Goal: Information Seeking & Learning: Compare options

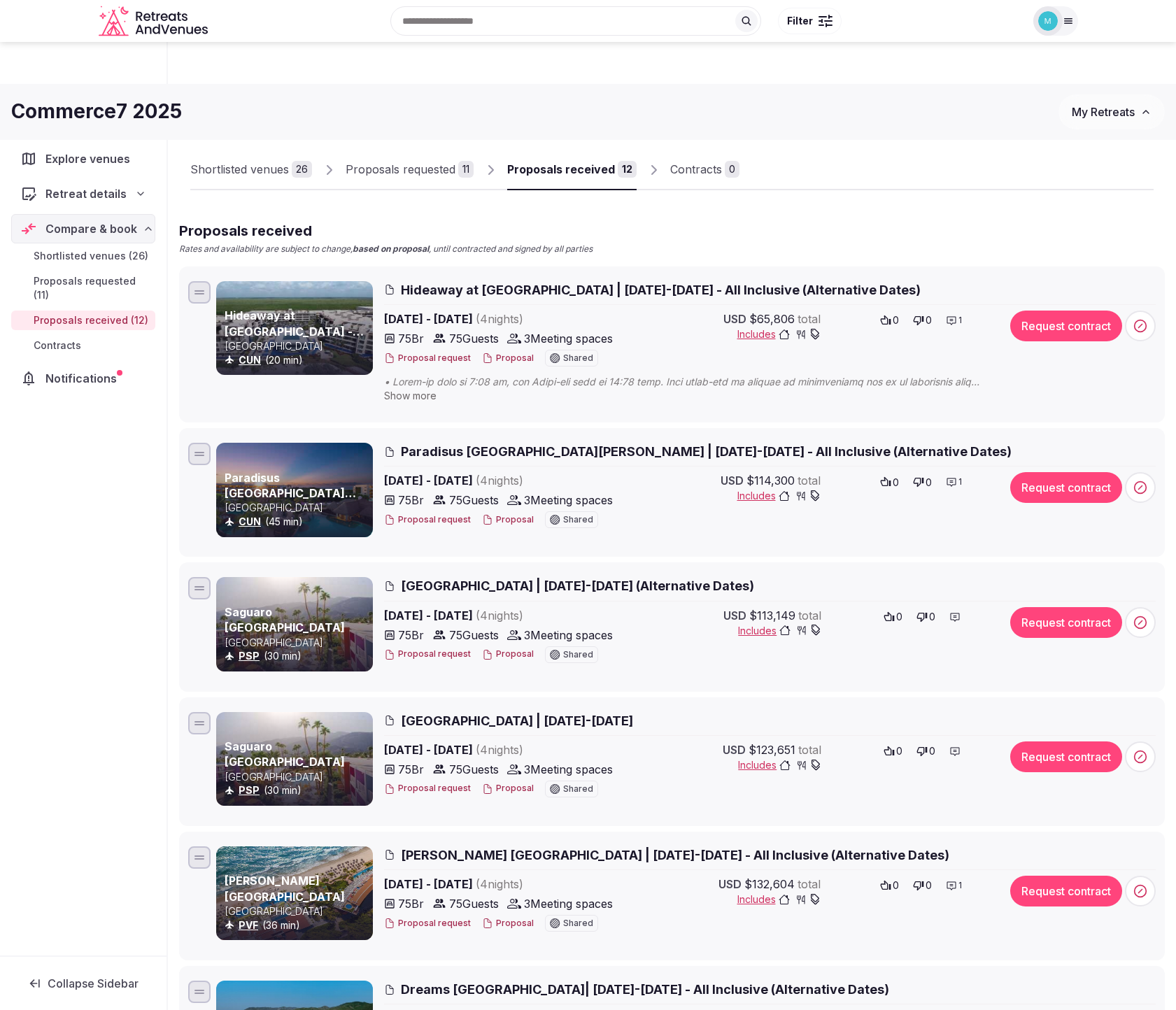
scroll to position [133, 0]
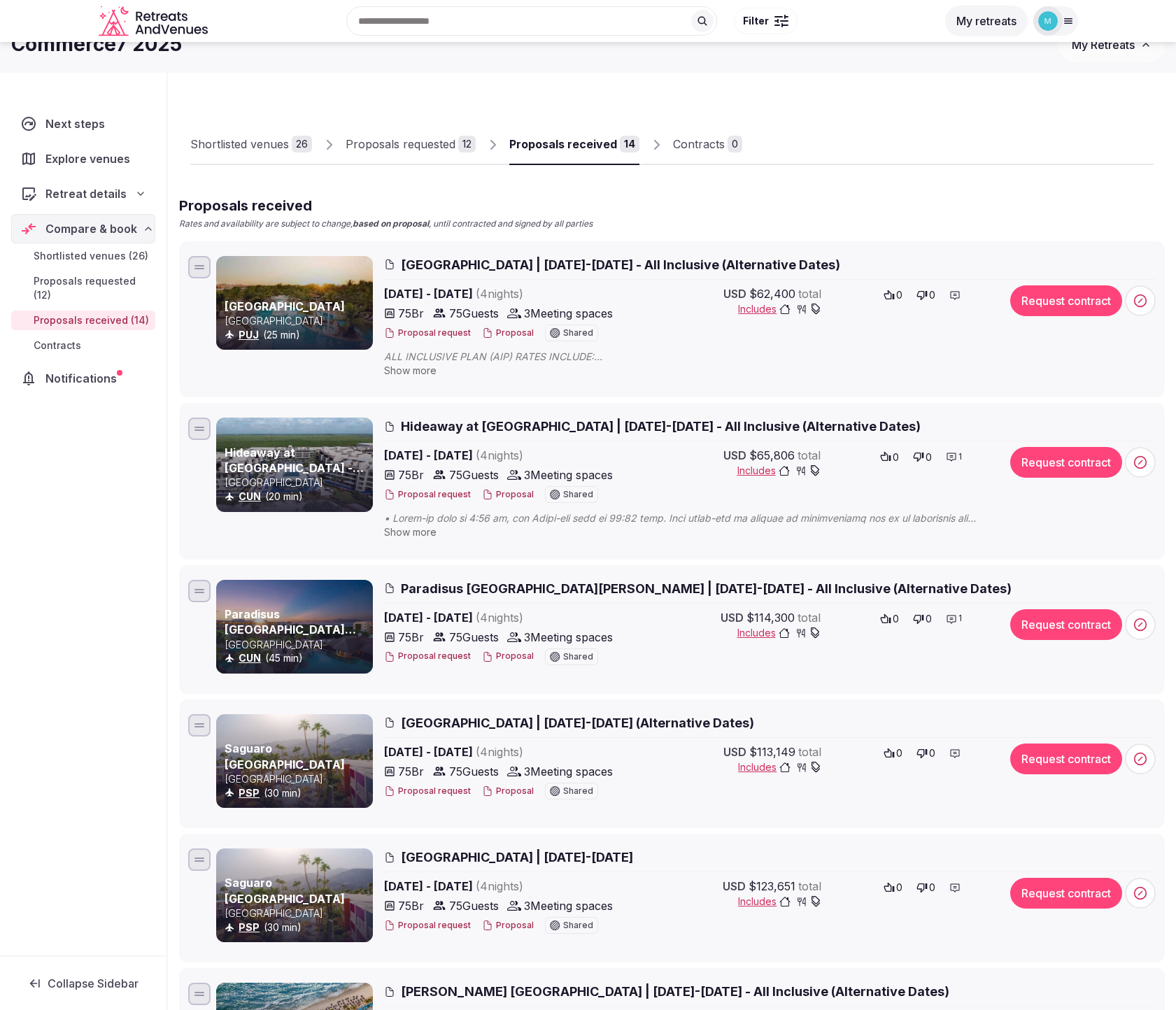
scroll to position [42, 0]
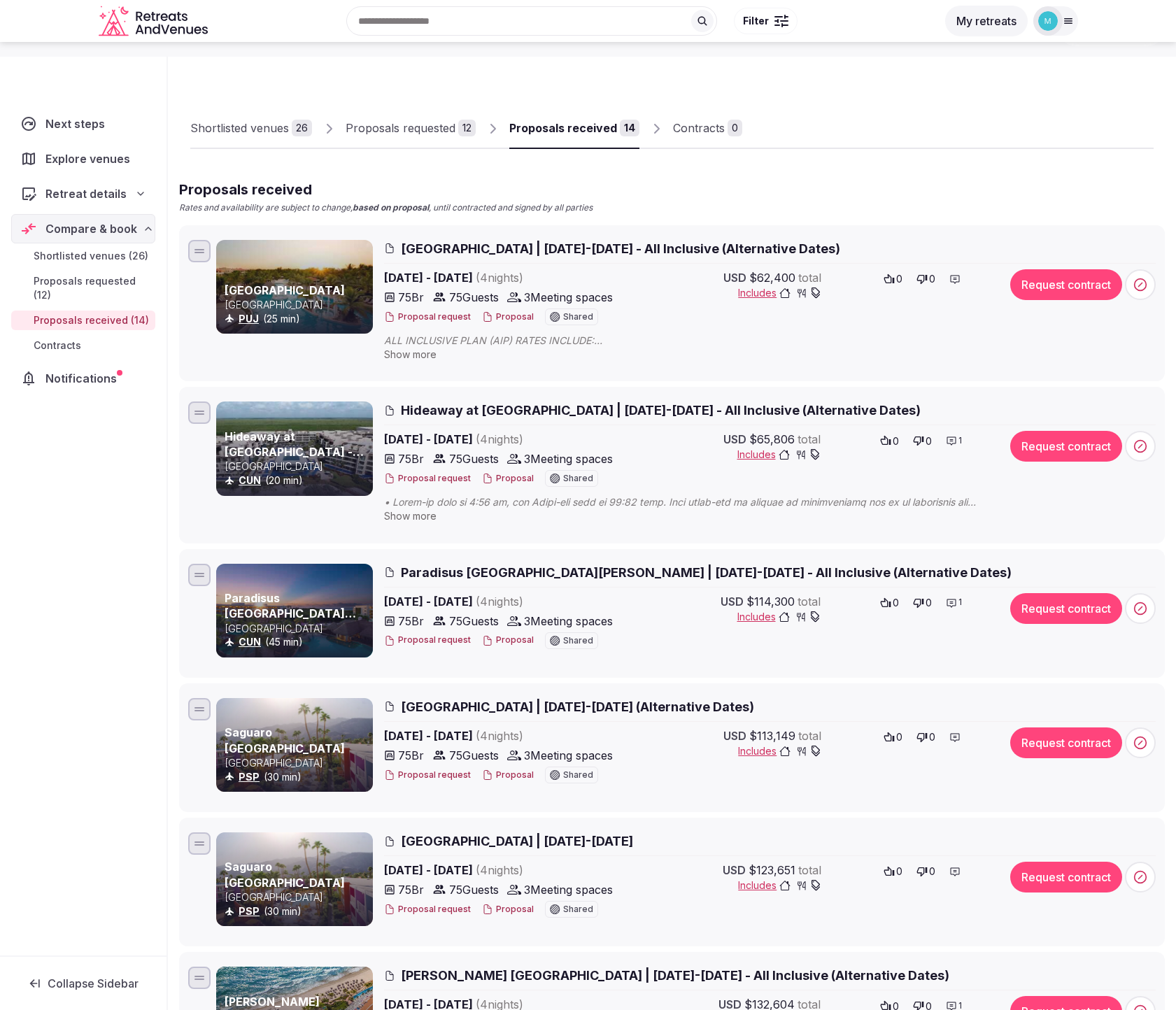
click at [99, 282] on span "Proposals requested (12)" at bounding box center [92, 288] width 116 height 28
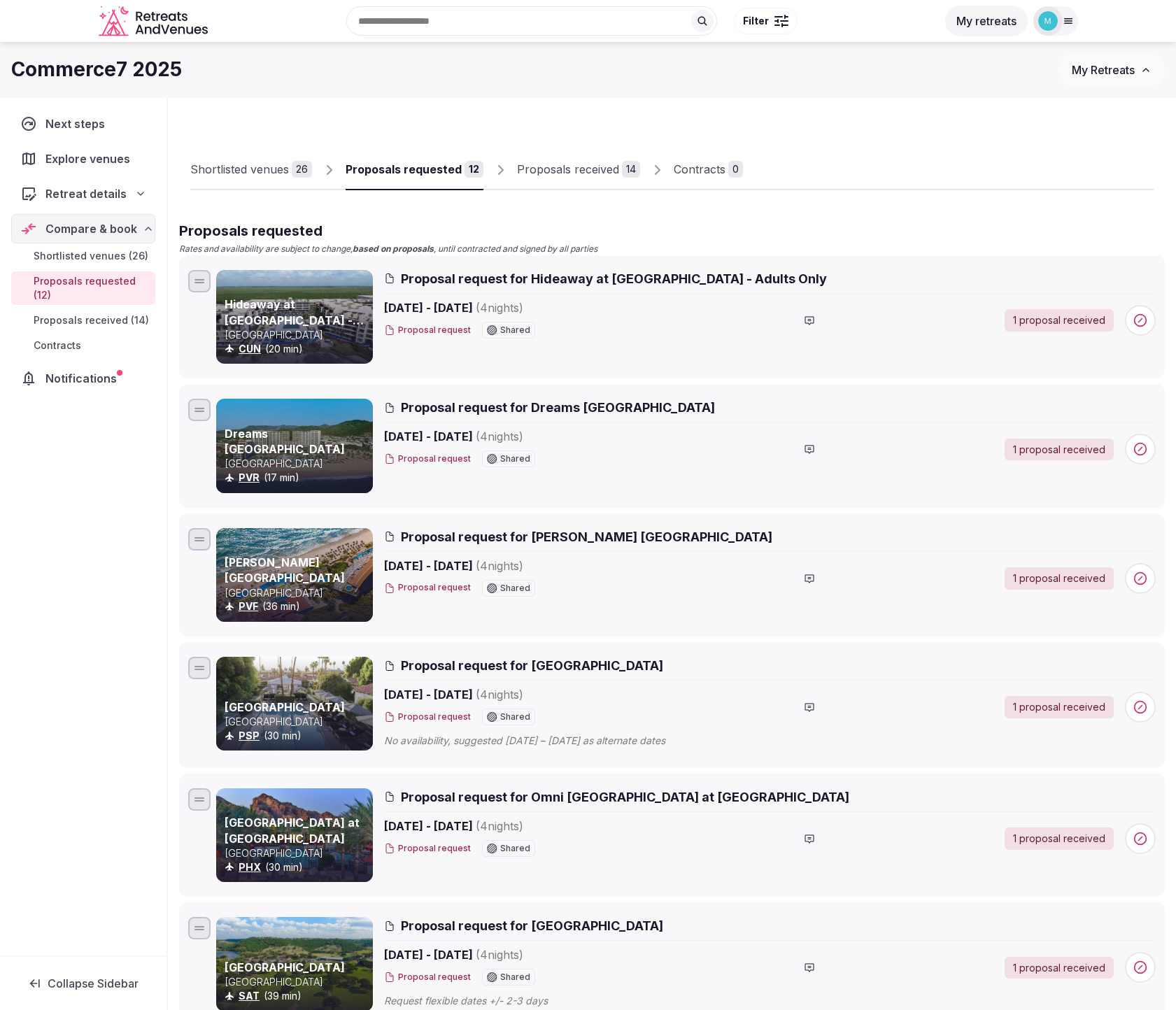
click at [579, 165] on div "Proposals received" at bounding box center [568, 169] width 102 height 17
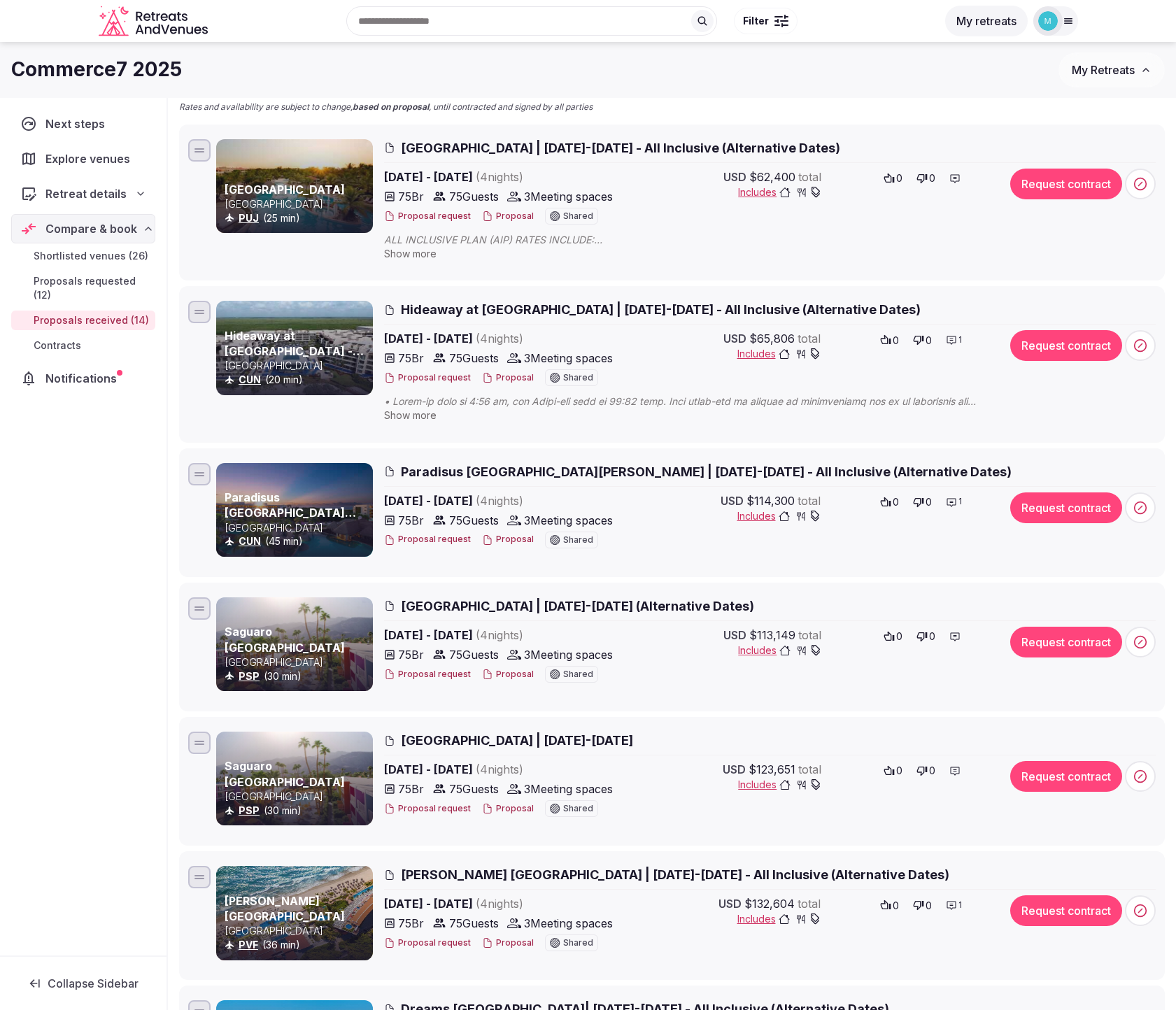
scroll to position [138, 0]
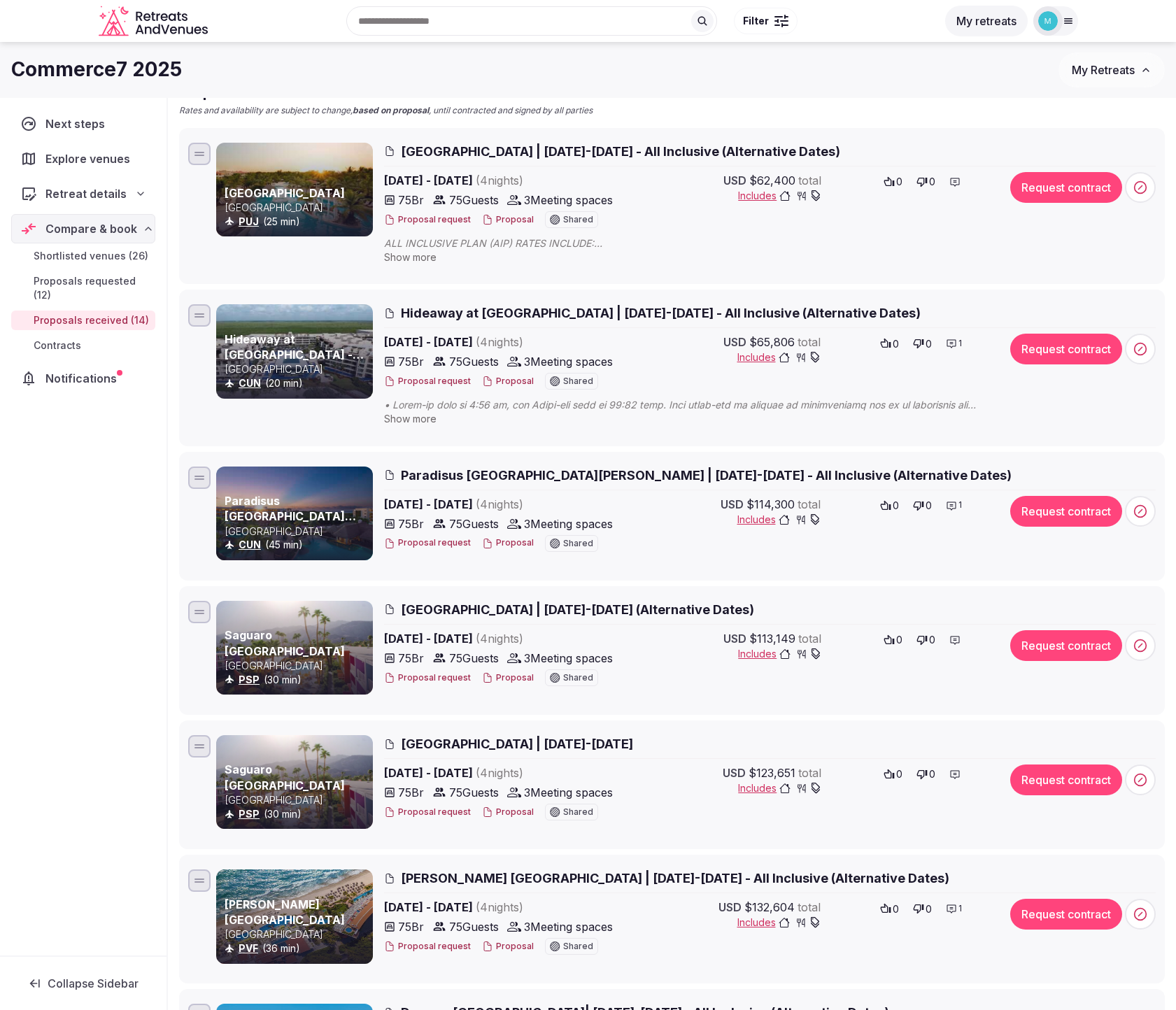
click at [954, 505] on icon at bounding box center [951, 505] width 11 height 11
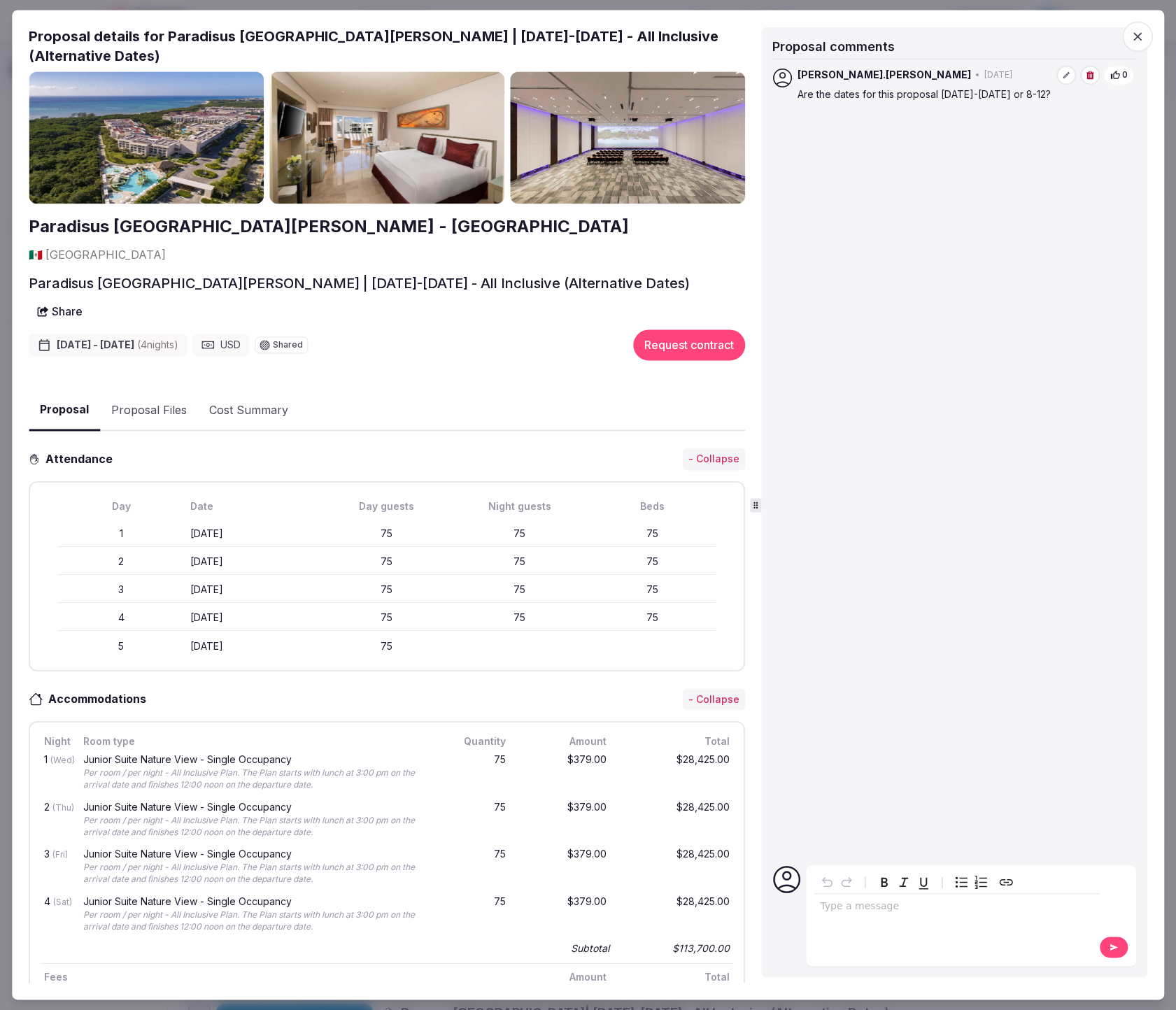
click at [1134, 35] on icon "button" at bounding box center [1138, 37] width 14 height 14
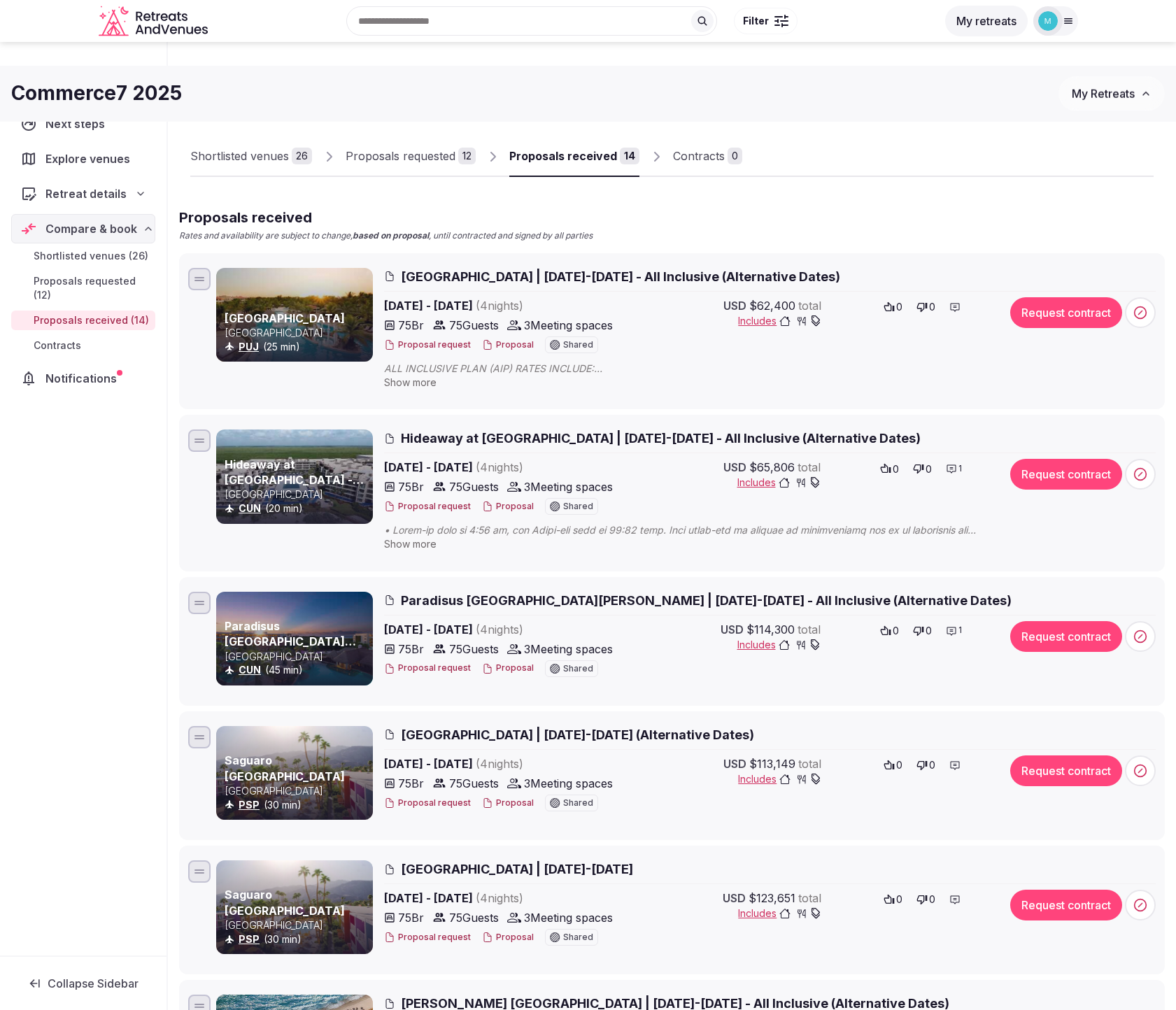
scroll to position [0, 0]
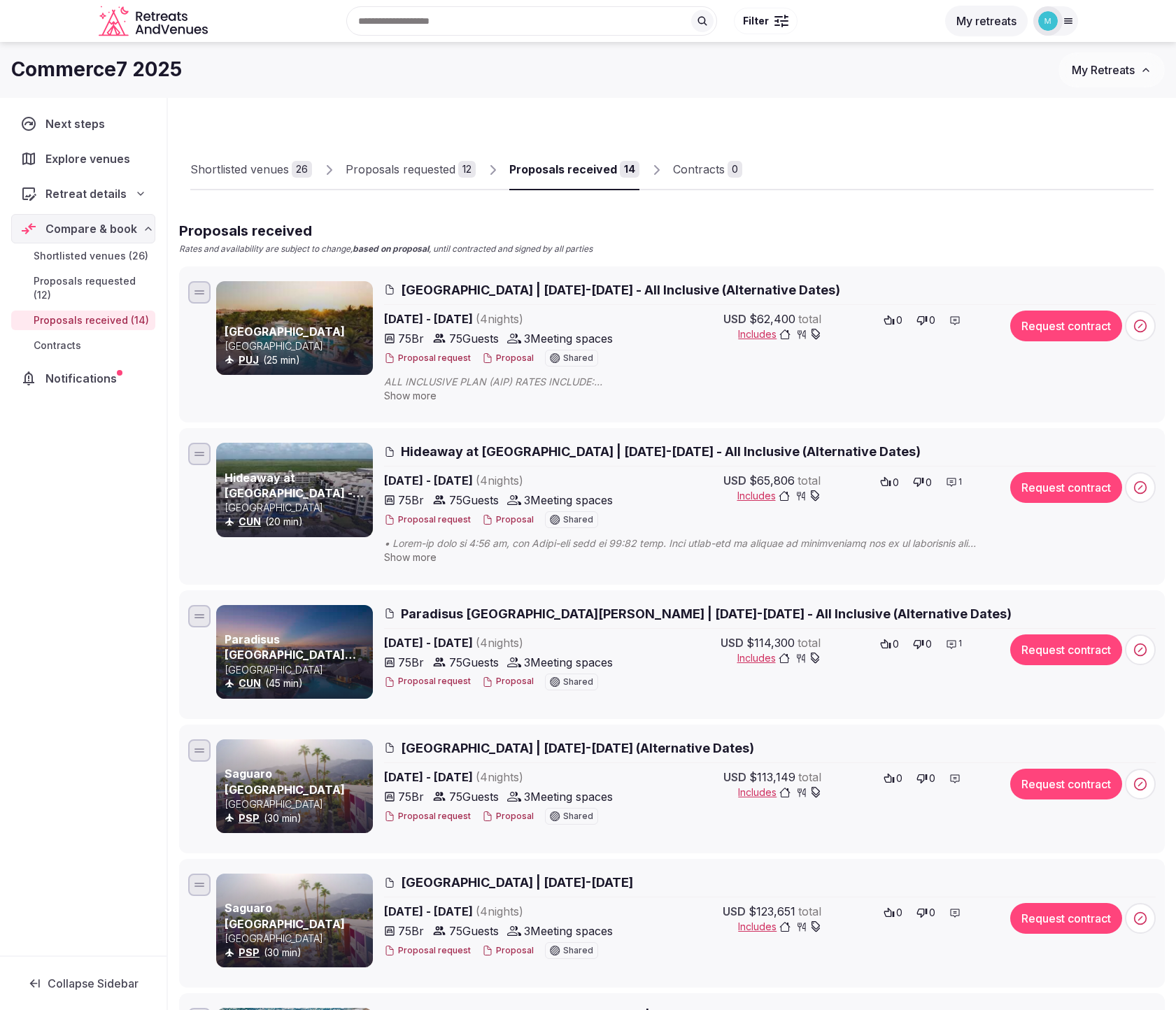
click at [604, 609] on span "Paradisus Playa del Carmen | December 8-12, 2025 - All Inclusive (Alternative D…" at bounding box center [706, 613] width 611 height 18
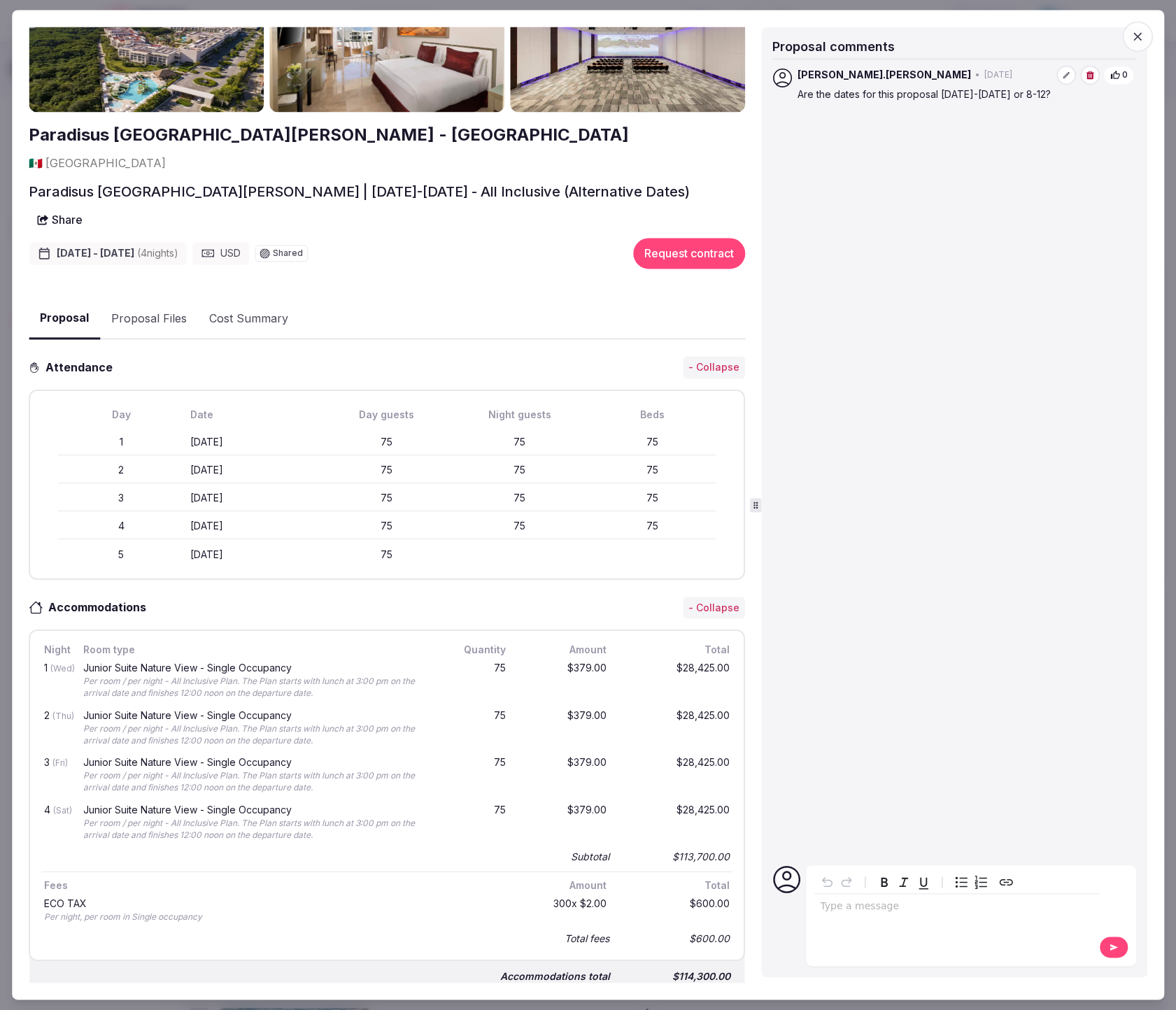
scroll to position [91, 0]
click at [1129, 33] on span "button" at bounding box center [1138, 37] width 31 height 31
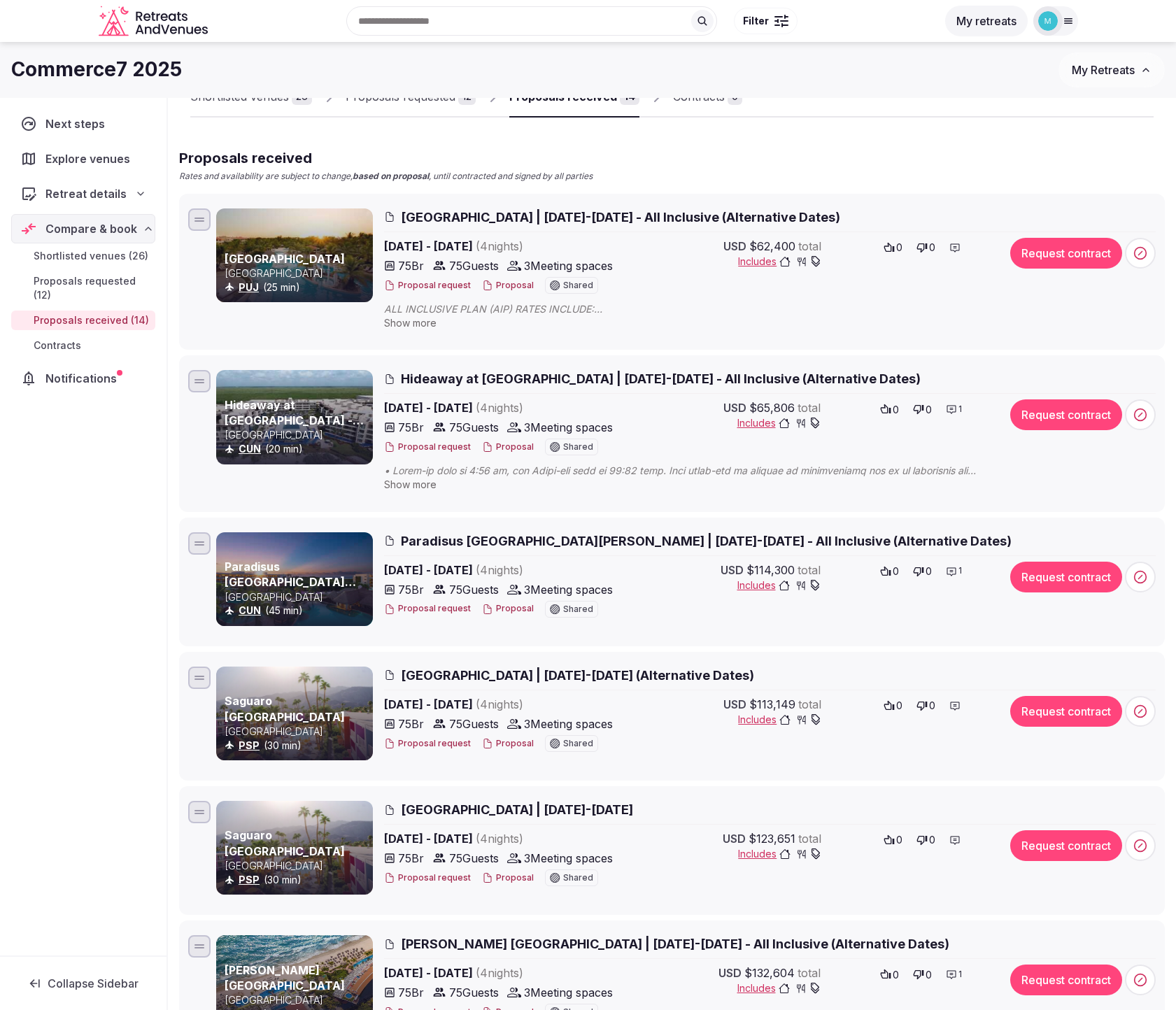
scroll to position [57, 0]
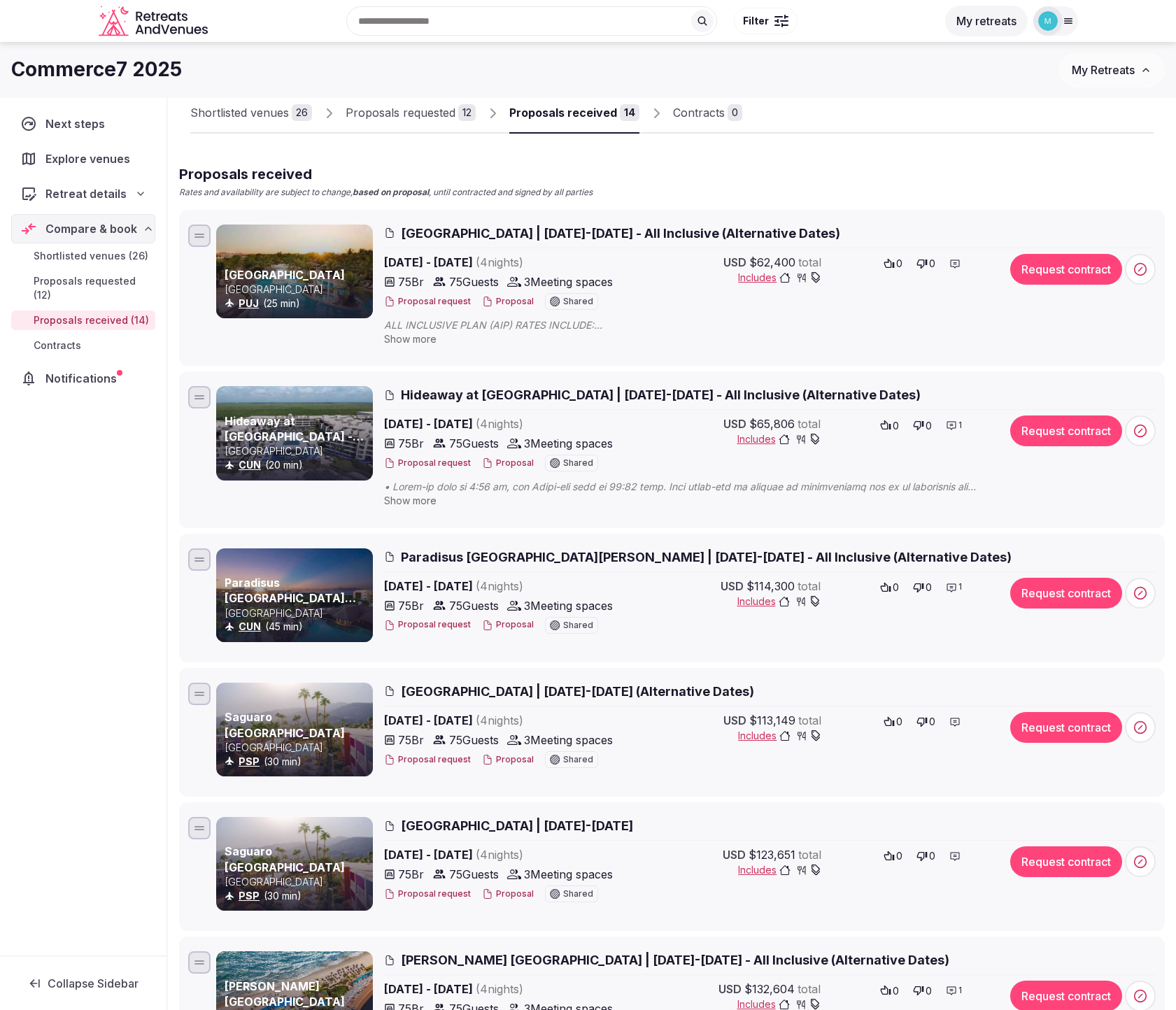
click at [307, 590] on h3 "Paradisus Playa del Carmen - Riviera Maya" at bounding box center [297, 590] width 145 height 31
click at [293, 587] on link "Paradisus Playa del Carmen - Riviera Maya" at bounding box center [290, 607] width 132 height 61
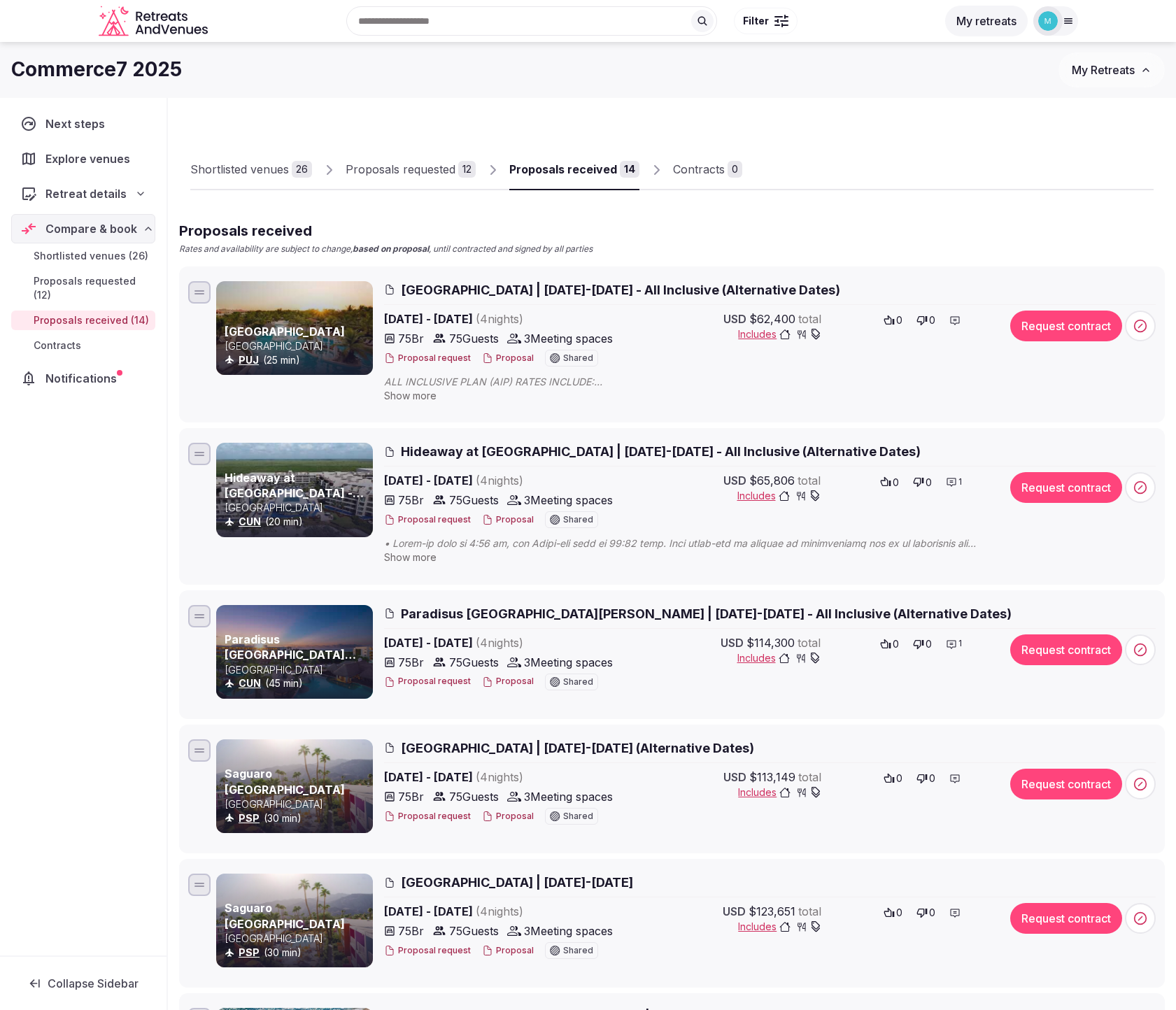
click at [327, 336] on link "Meliá Caribe Beach Resort" at bounding box center [285, 331] width 121 height 14
click at [344, 488] on link "Hideaway at Royalton Riviera Cancun - Adults Only" at bounding box center [294, 494] width 139 height 46
click at [545, 612] on span "Paradisus Playa del Carmen | December 8-12, 2025 - All Inclusive (Alternative D…" at bounding box center [706, 613] width 611 height 18
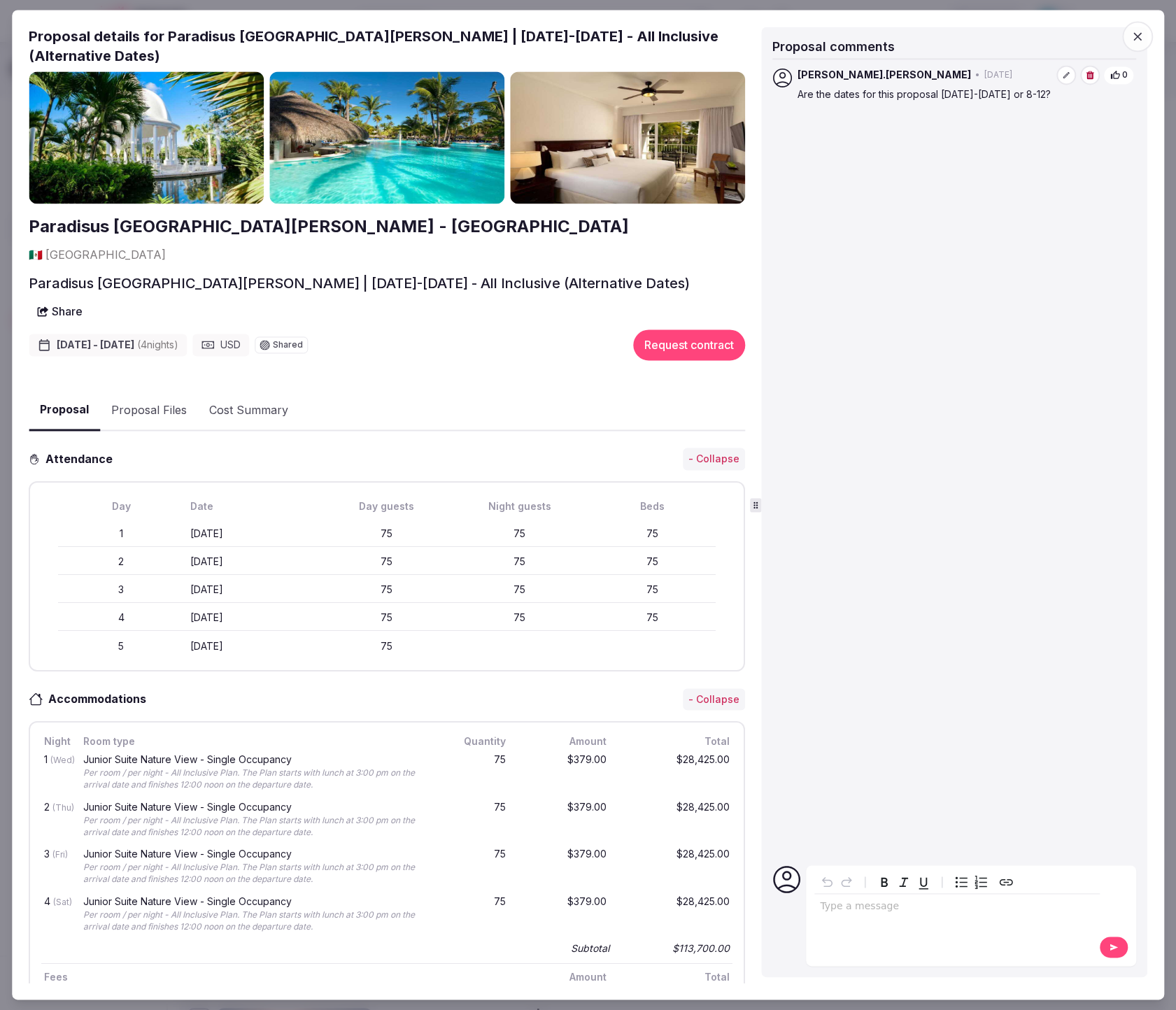
click at [1139, 34] on icon "button" at bounding box center [1138, 37] width 8 height 8
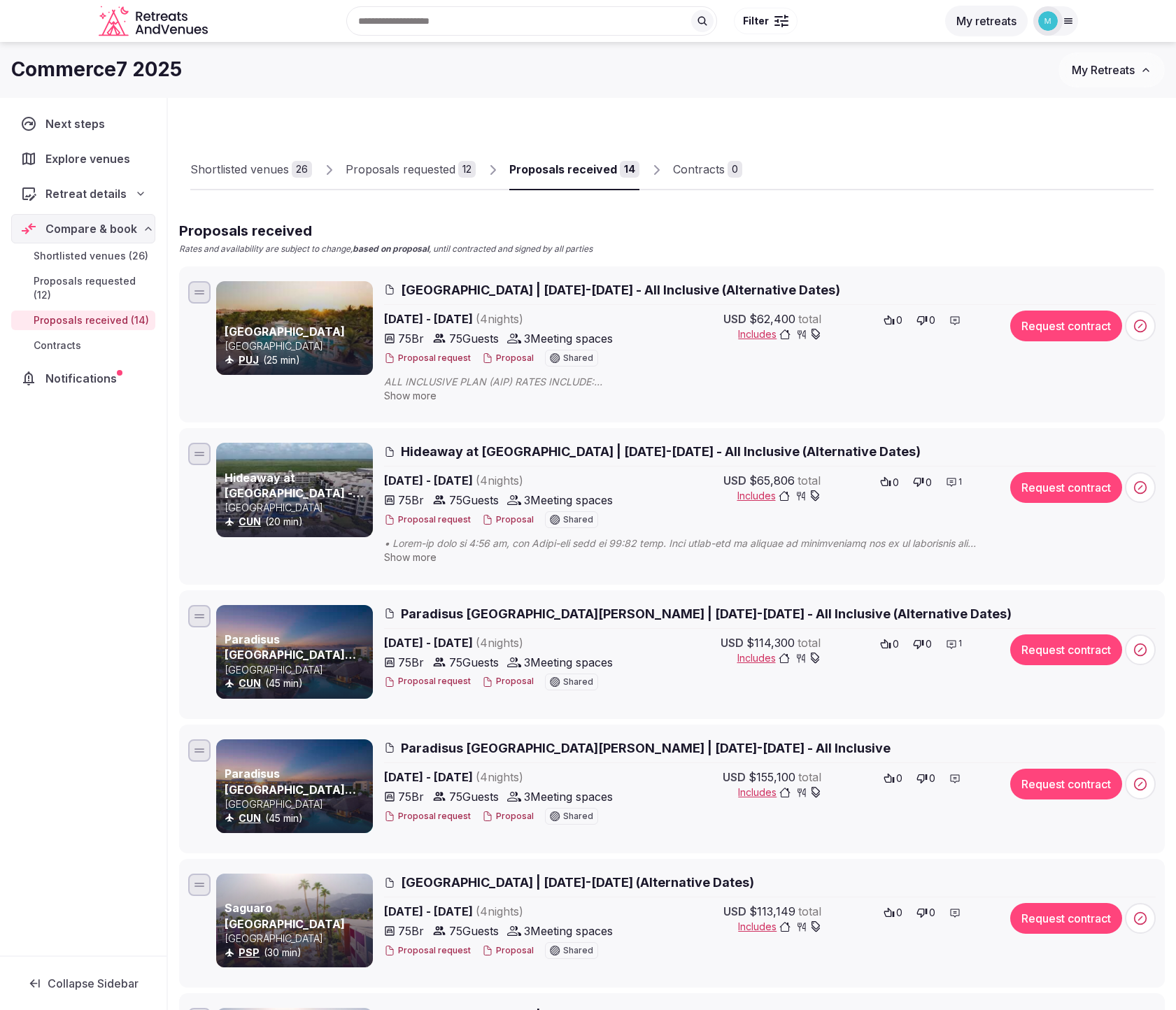
click at [279, 488] on link "Hideaway at Royalton Riviera Cancun - Adults Only" at bounding box center [294, 494] width 139 height 46
click at [301, 632] on link "Paradisus Playa del Carmen - Riviera Maya" at bounding box center [290, 663] width 132 height 61
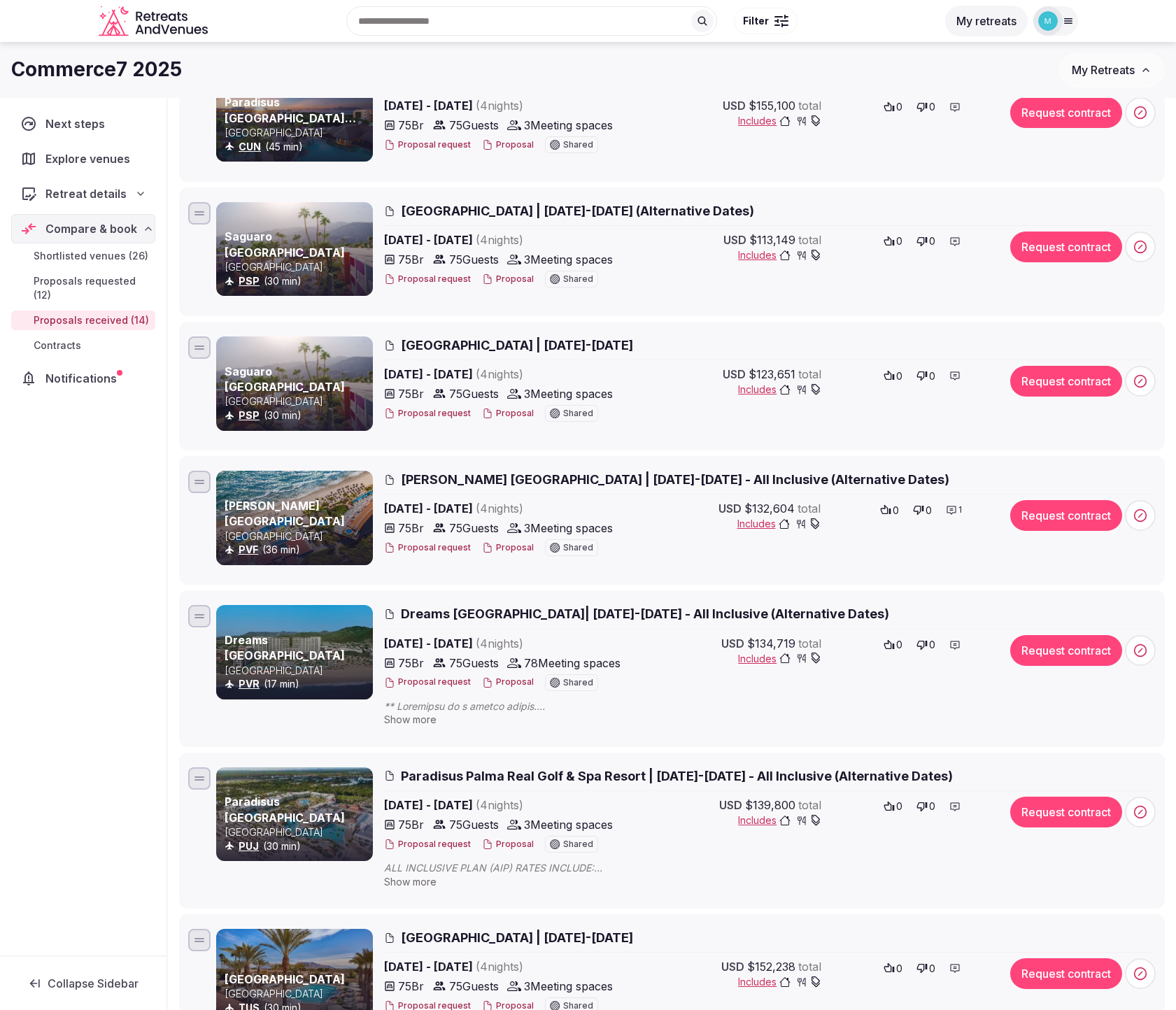
scroll to position [670, 0]
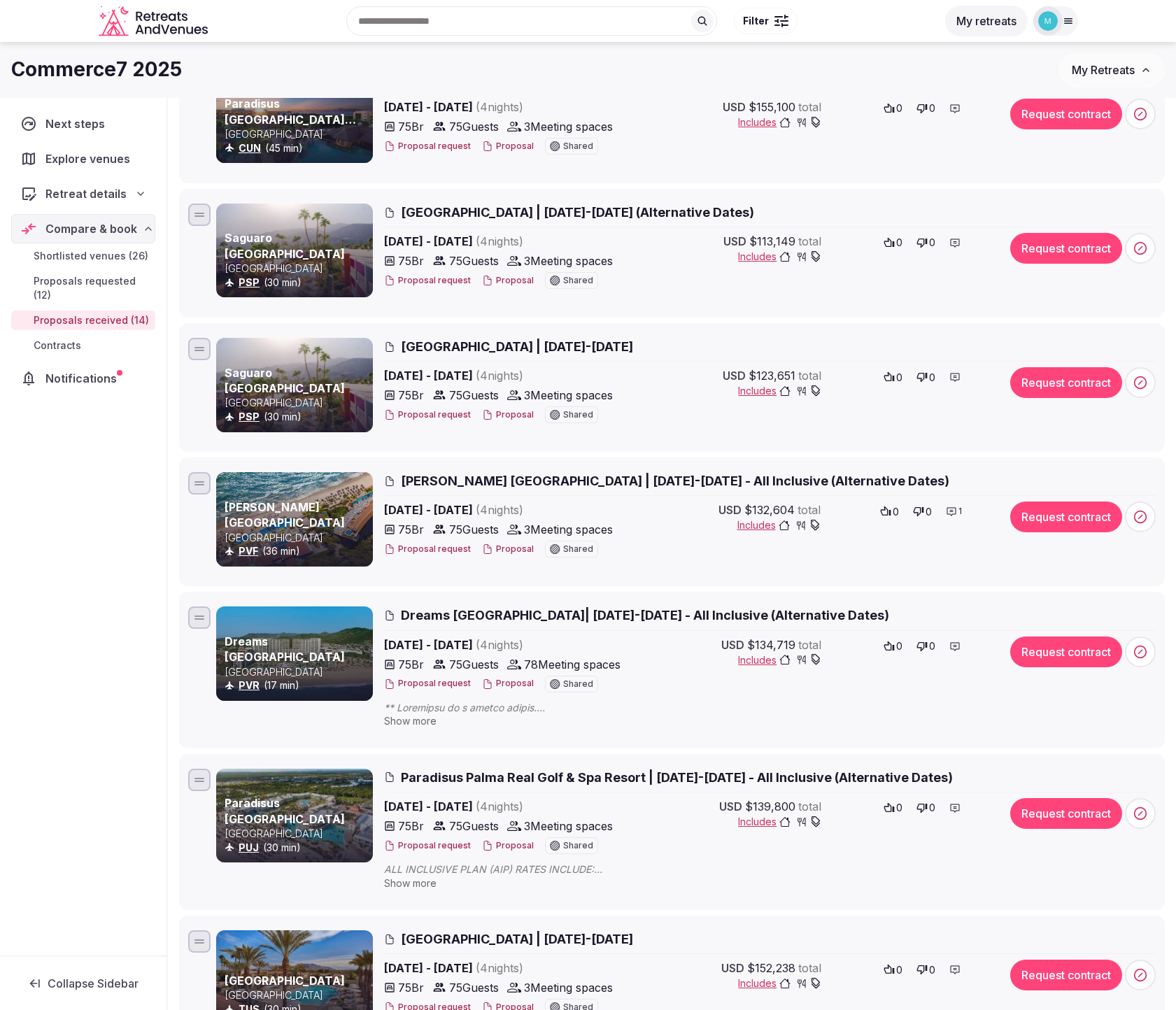
click at [317, 524] on link "[PERSON_NAME] [GEOGRAPHIC_DATA]" at bounding box center [285, 515] width 121 height 30
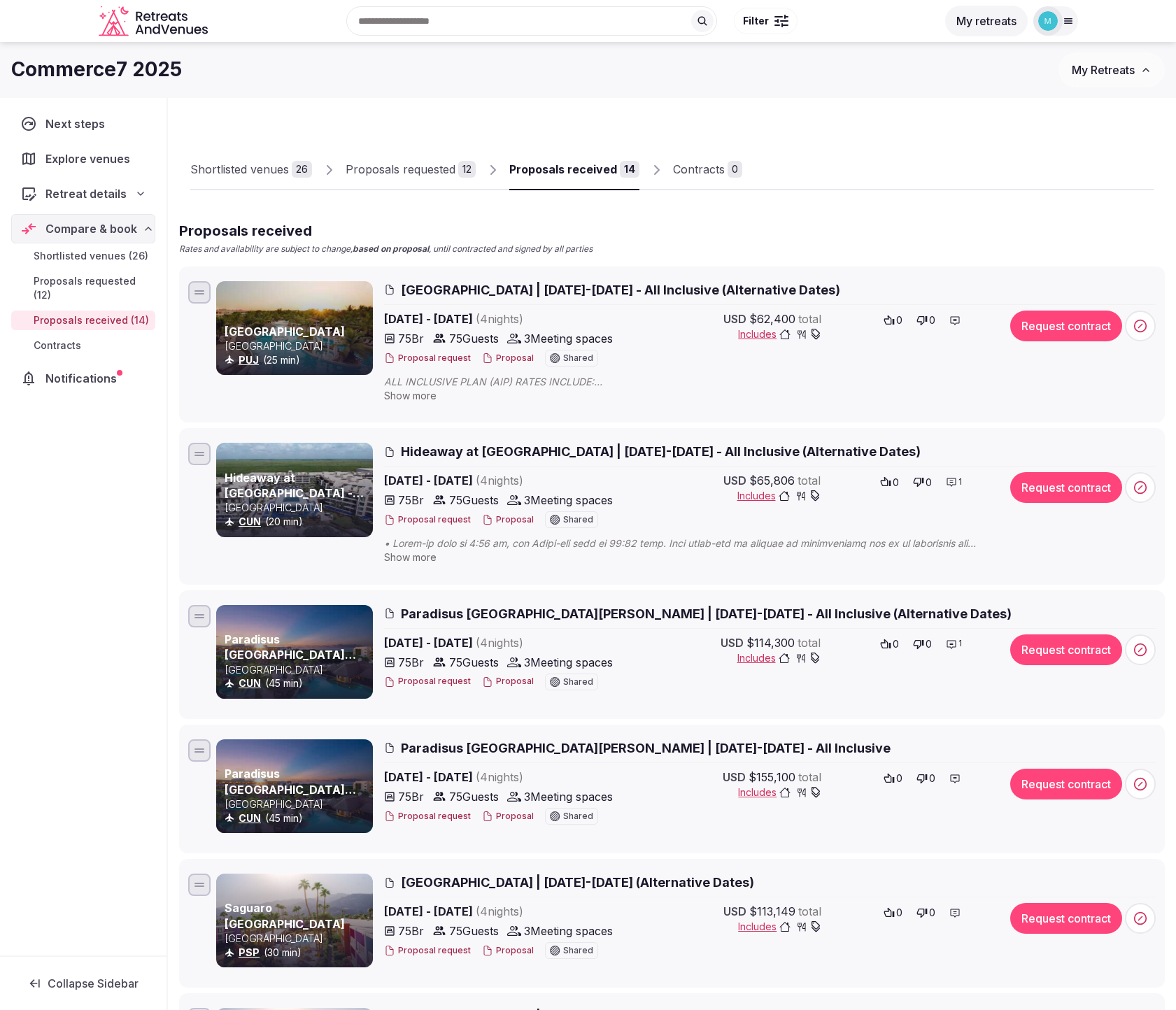
click at [101, 380] on span "Notifications" at bounding box center [84, 379] width 77 height 17
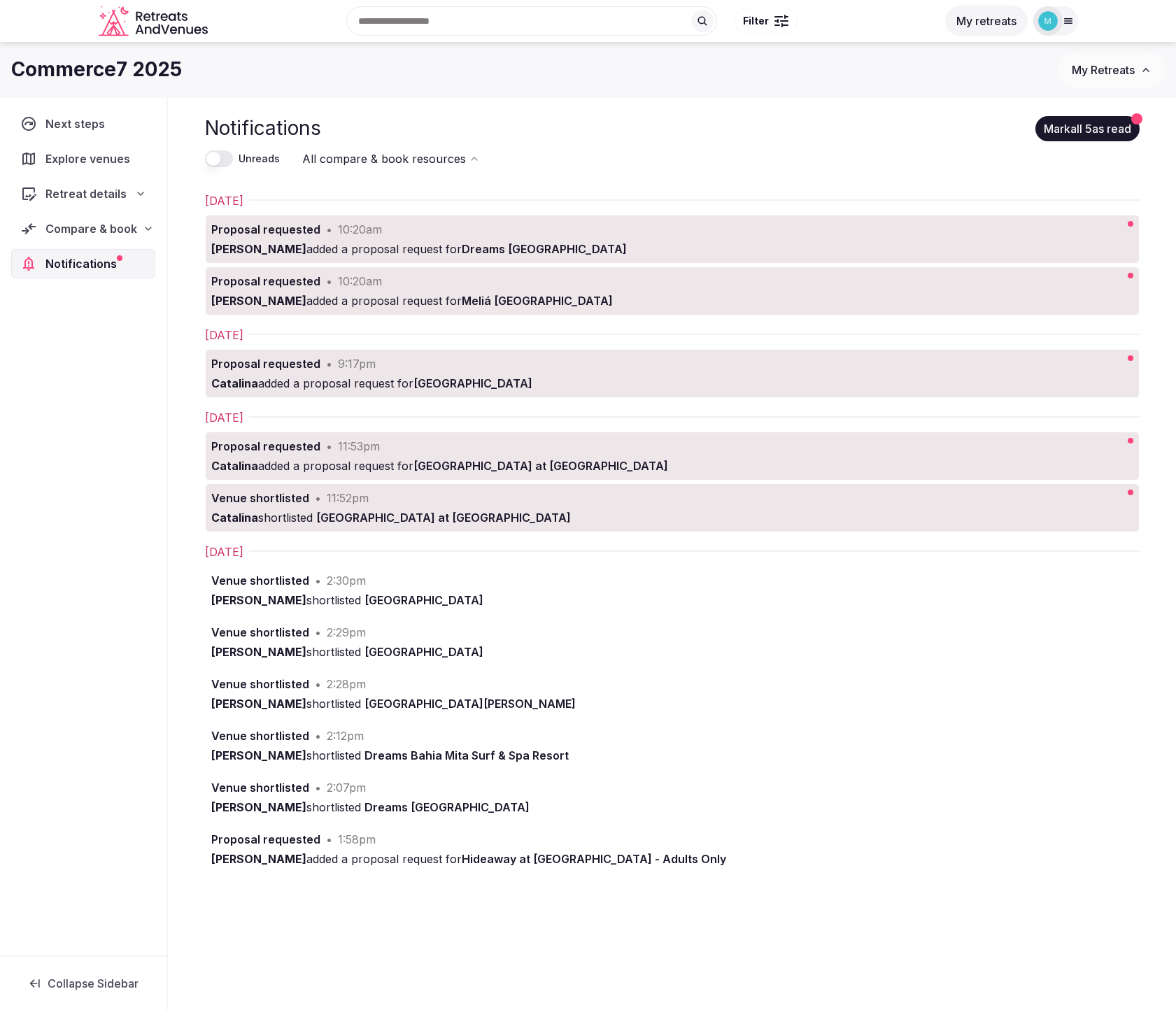
click at [103, 227] on span "Compare & book" at bounding box center [92, 229] width 92 height 17
click at [91, 279] on span "Proposals requested (12)" at bounding box center [92, 288] width 116 height 28
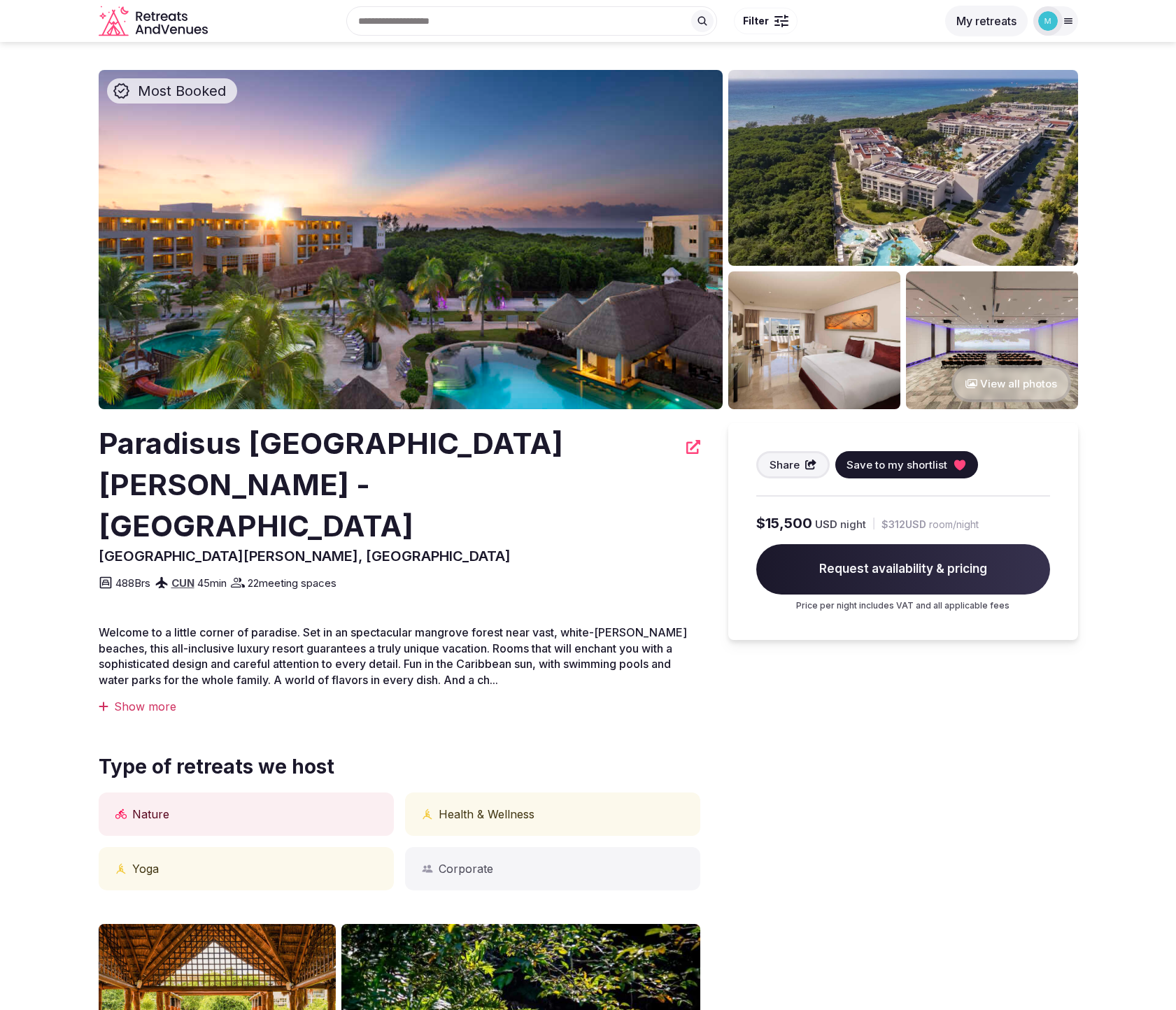
click at [608, 251] on img at bounding box center [410, 239] width 624 height 339
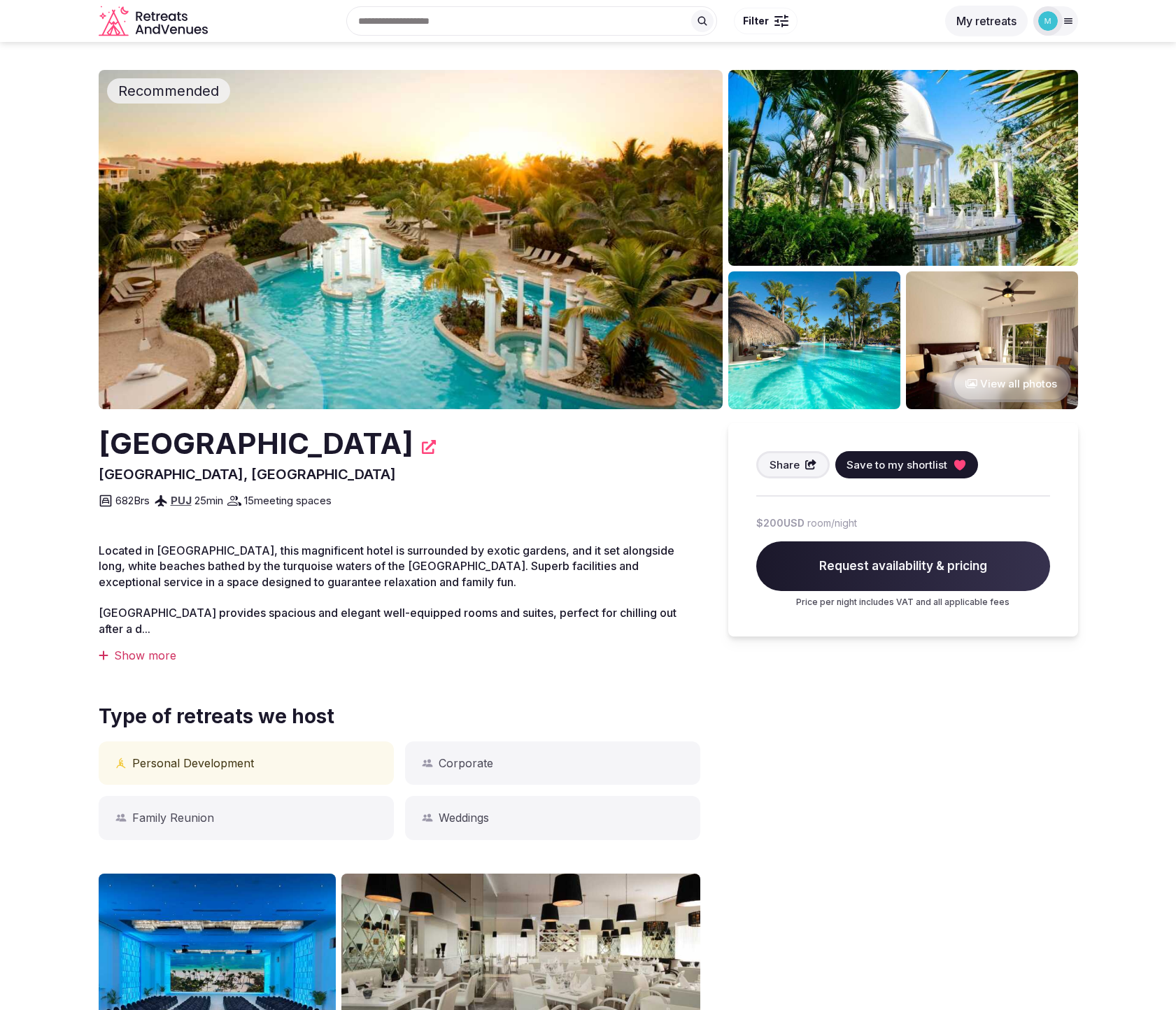
click at [486, 354] on img at bounding box center [410, 239] width 624 height 339
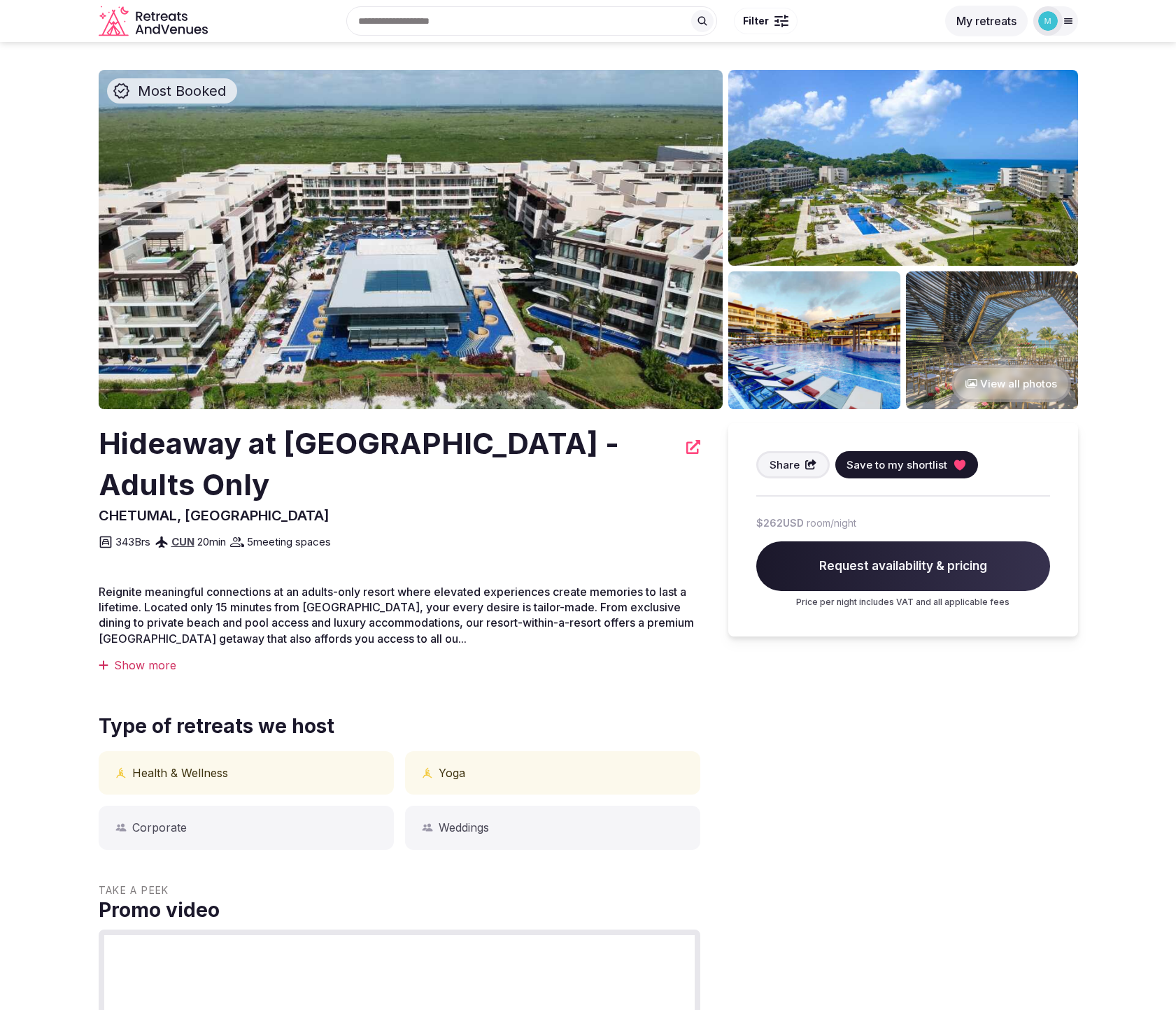
click at [511, 328] on img at bounding box center [410, 239] width 624 height 339
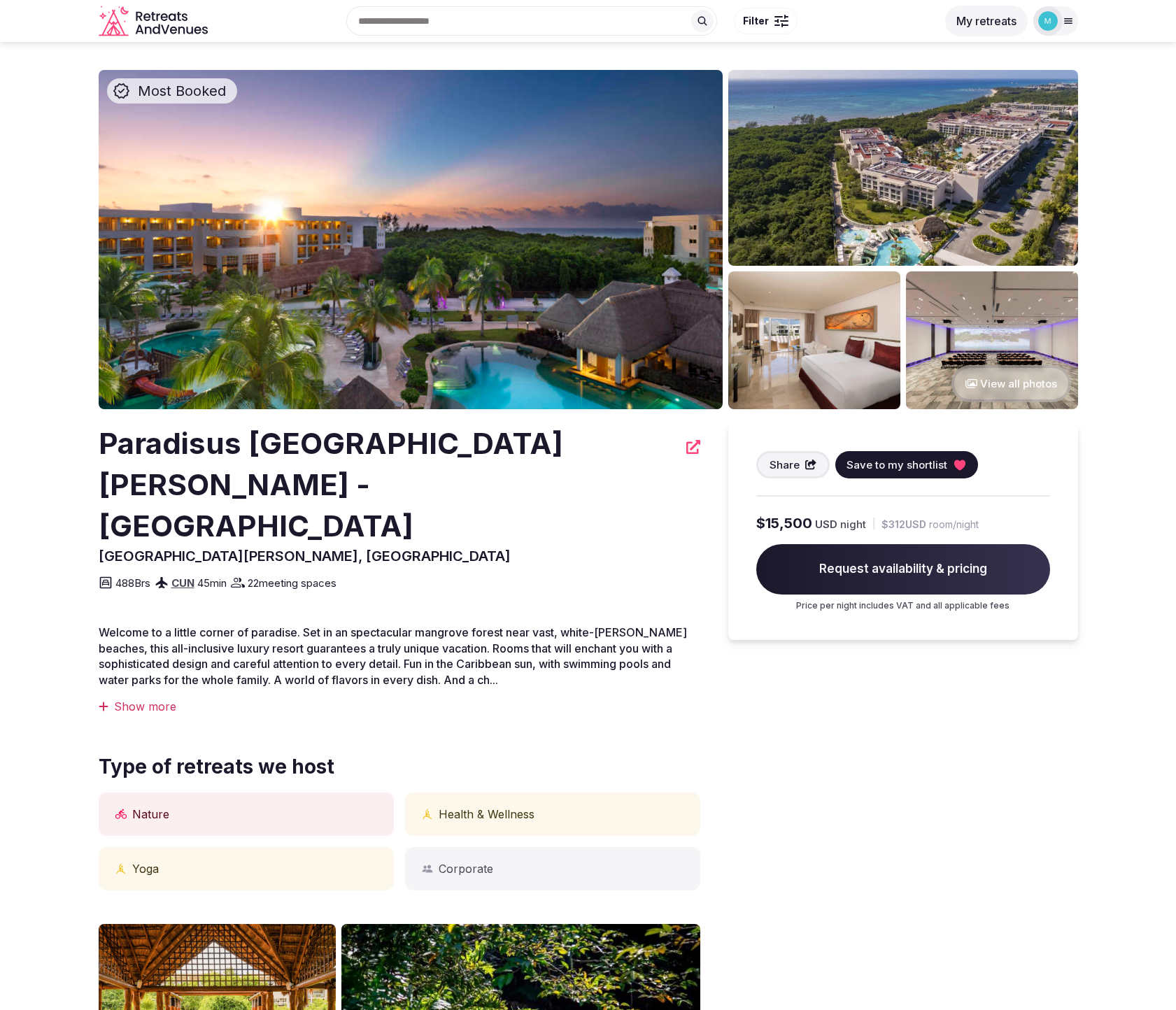
click at [466, 354] on img at bounding box center [410, 239] width 624 height 339
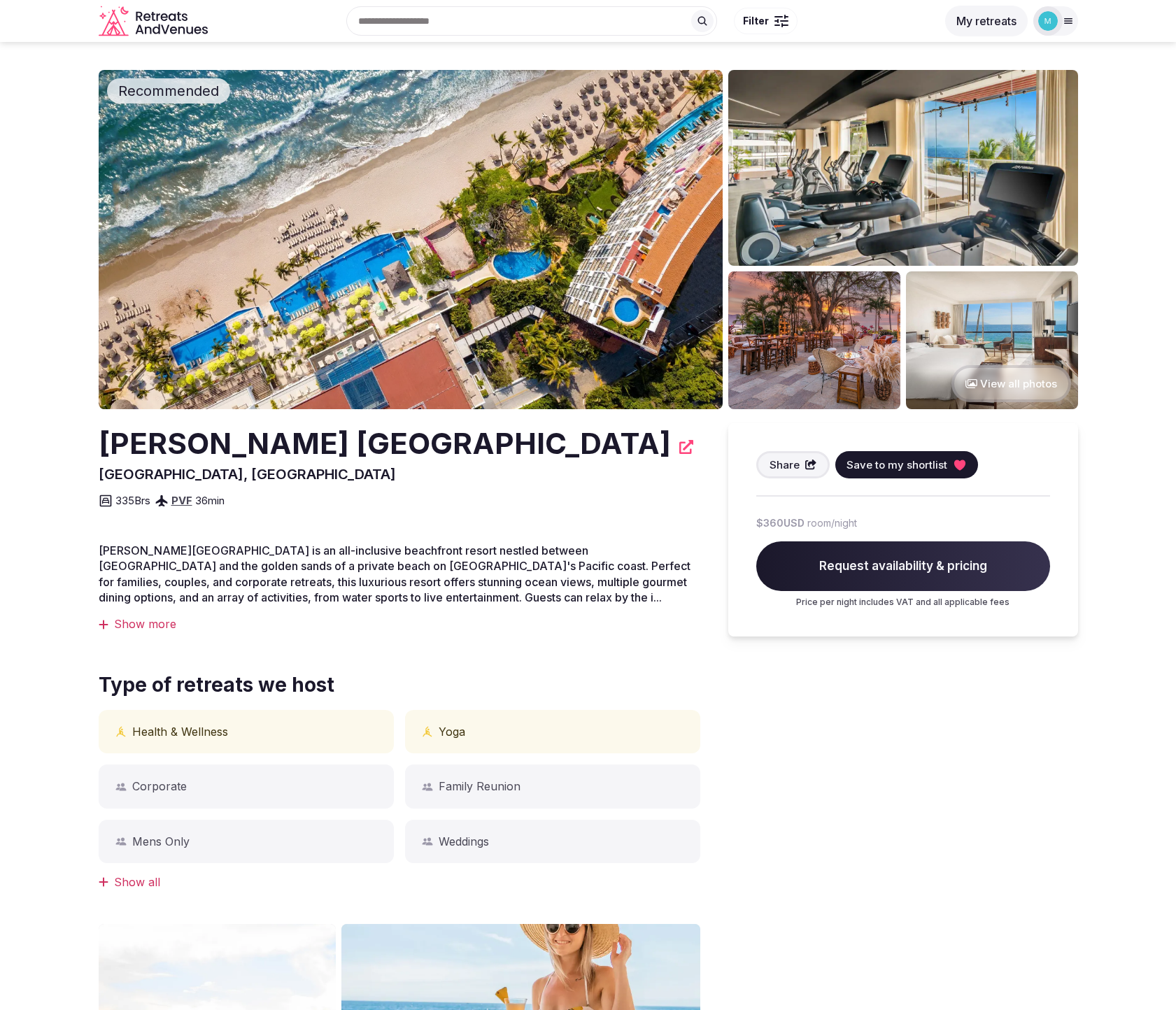
click at [583, 372] on img at bounding box center [410, 239] width 624 height 339
